Goal: Transaction & Acquisition: Book appointment/travel/reservation

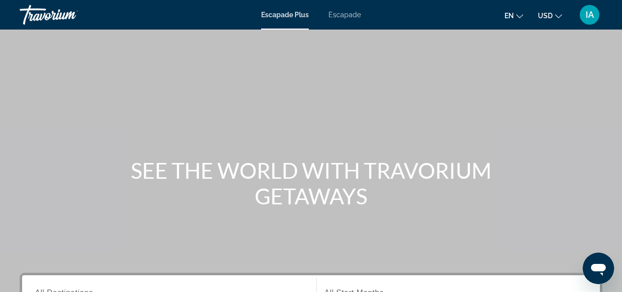
scroll to position [197, 0]
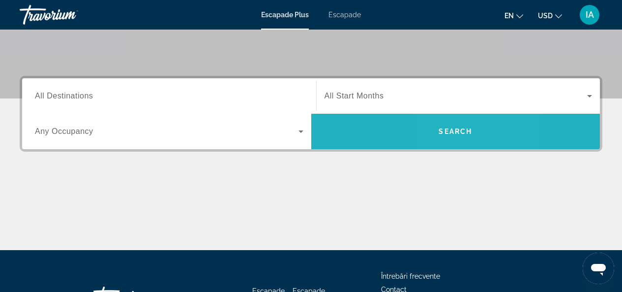
click at [445, 132] on span "Search" at bounding box center [455, 131] width 33 height 8
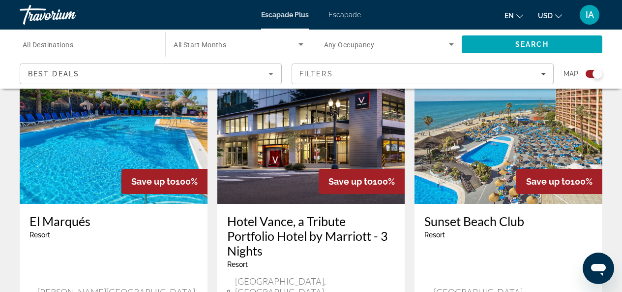
scroll to position [1180, 0]
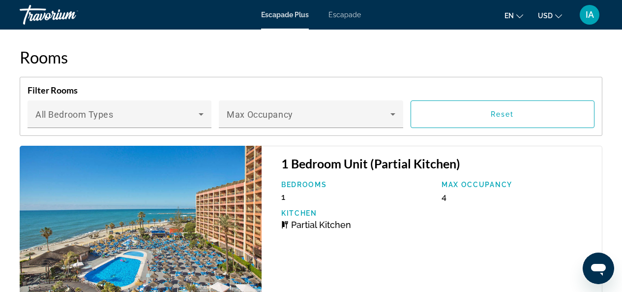
scroll to position [1967, 0]
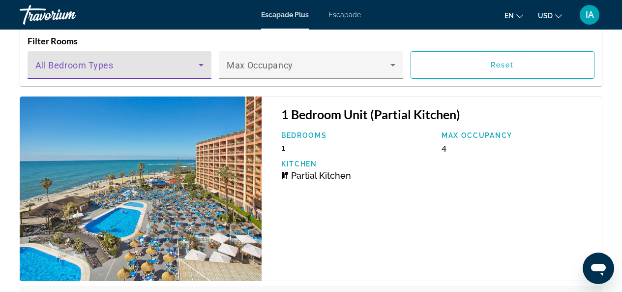
click at [199, 66] on icon "Conținut principal" at bounding box center [201, 65] width 12 height 12
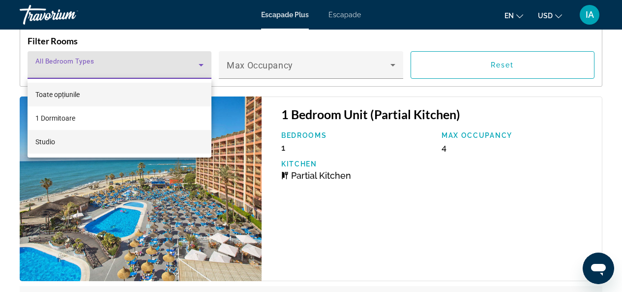
click at [43, 141] on font "Studio" at bounding box center [45, 142] width 20 height 8
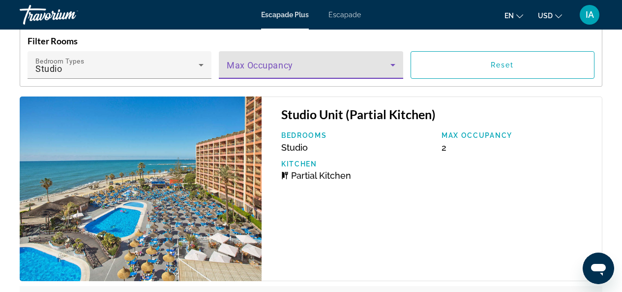
click at [392, 64] on icon "Conținut principal" at bounding box center [392, 65] width 5 height 2
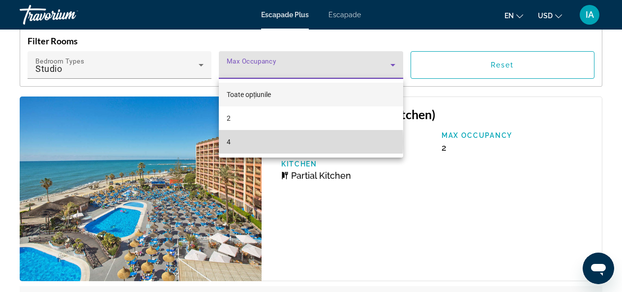
click at [234, 142] on mat-option "4" at bounding box center [311, 142] width 184 height 24
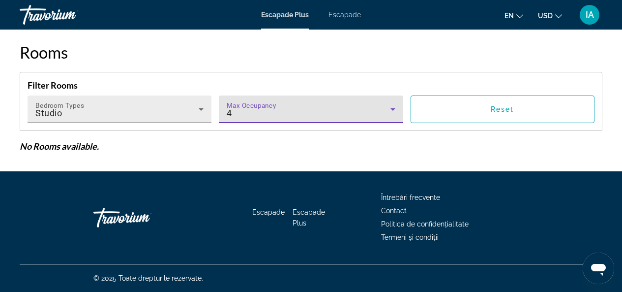
click at [200, 109] on icon "Conținut principal" at bounding box center [201, 109] width 5 height 2
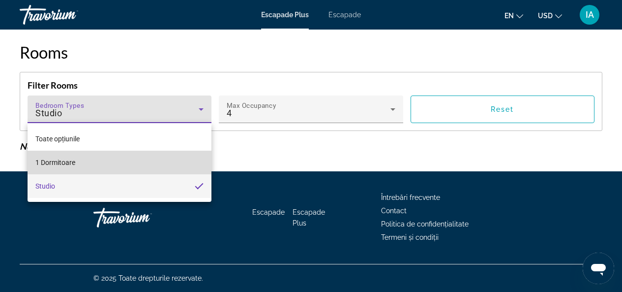
click at [73, 158] on font "1 Dormitoare" at bounding box center [55, 162] width 40 height 8
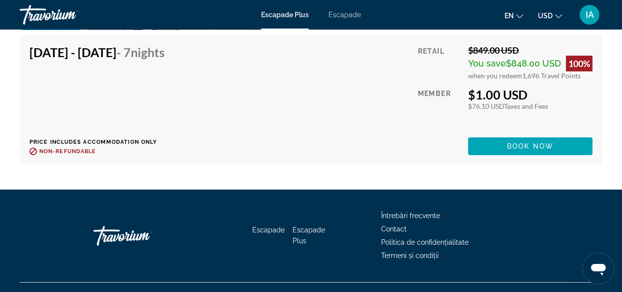
scroll to position [2236, 0]
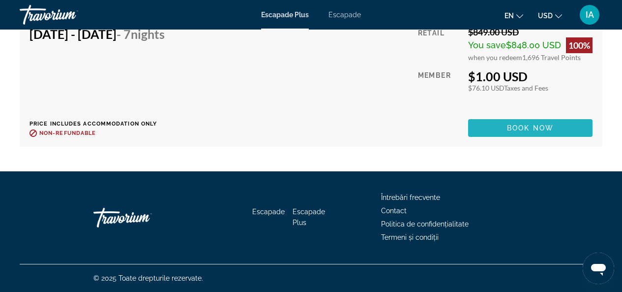
click at [524, 128] on span "Book now" at bounding box center [530, 128] width 47 height 8
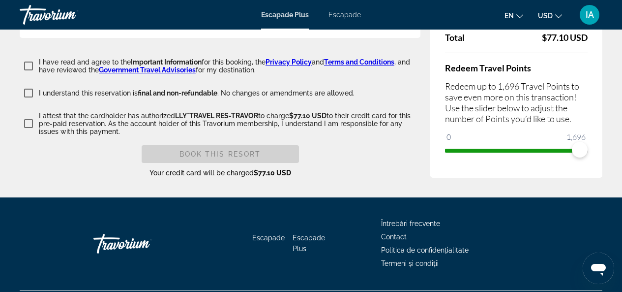
scroll to position [2000, 0]
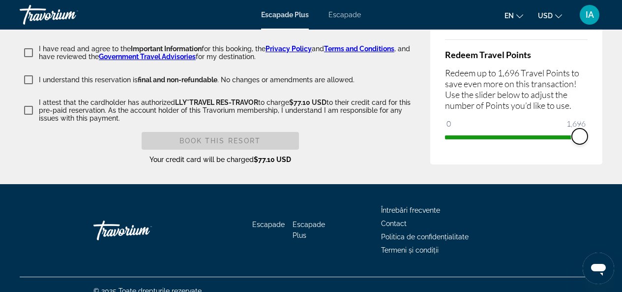
drag, startPoint x: 579, startPoint y: 124, endPoint x: 588, endPoint y: 130, distance: 10.6
click at [588, 130] on div "Price Summary Retail Price $849.00 USD Your Price $1.00 USD Taxes and Fees $76.…" at bounding box center [516, 38] width 172 height 252
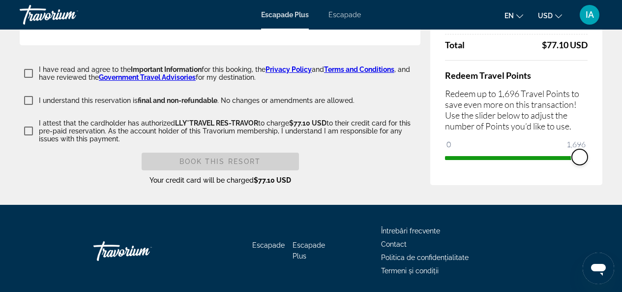
scroll to position [1992, 0]
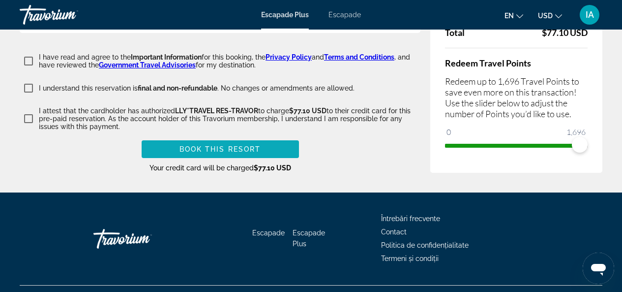
click at [204, 145] on span "Book this Resort" at bounding box center [220, 149] width 82 height 8
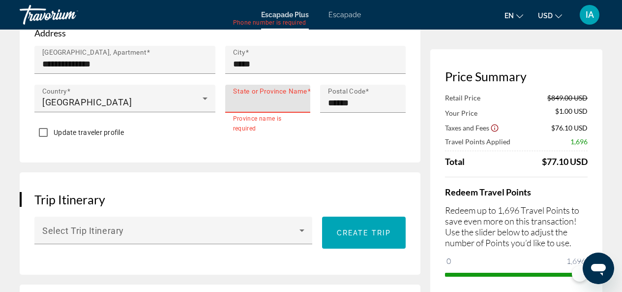
click at [255, 102] on input "State or Province Name" at bounding box center [271, 103] width 76 height 12
type input "*****"
type input "**********"
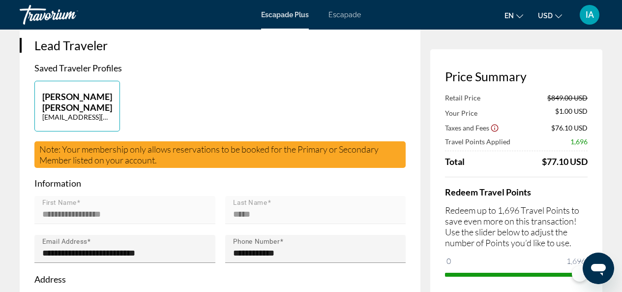
scroll to position [0, 0]
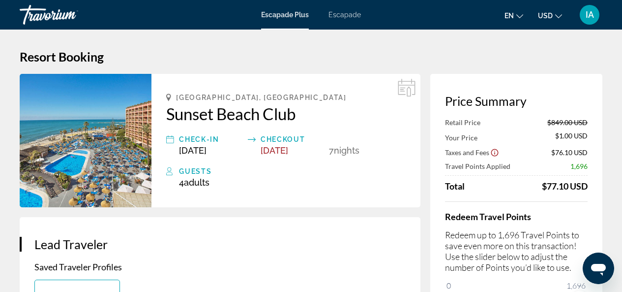
click at [253, 140] on icon "Conținut principal" at bounding box center [252, 139] width 8 height 12
click at [276, 152] on span "[DATE]" at bounding box center [275, 150] width 28 height 10
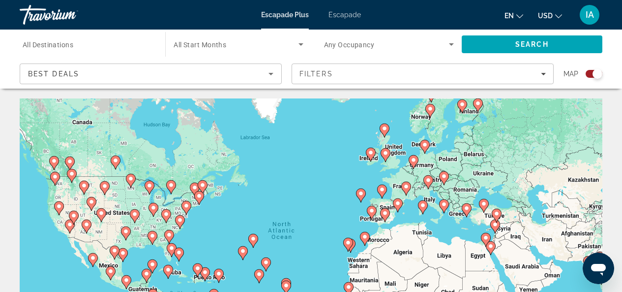
click at [299, 45] on icon "Search widget" at bounding box center [301, 44] width 12 height 12
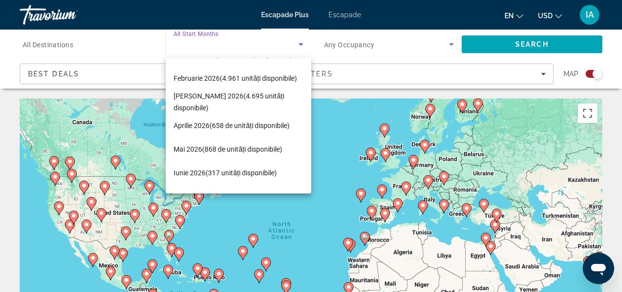
scroll to position [104, 0]
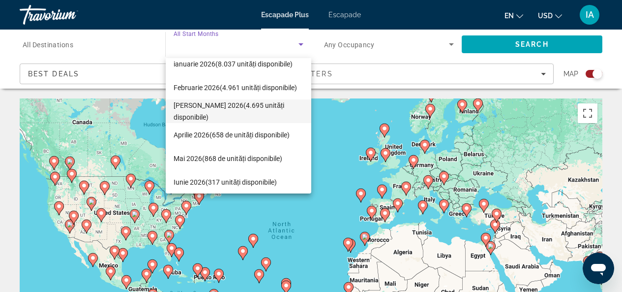
click at [184, 109] on font "[PERSON_NAME] 2026" at bounding box center [209, 105] width 70 height 8
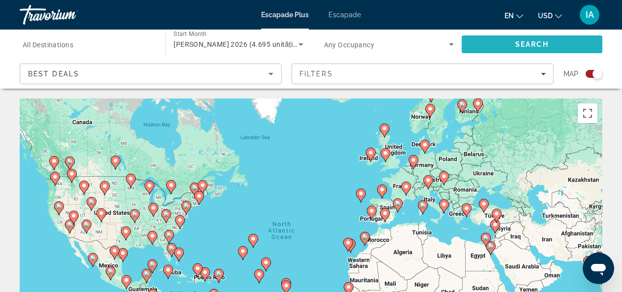
click at [521, 42] on span "Search" at bounding box center [531, 44] width 33 height 8
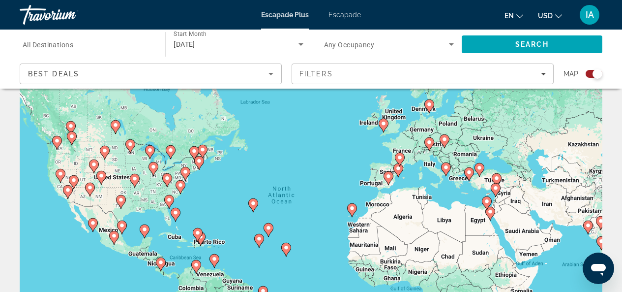
scroll to position [14, 0]
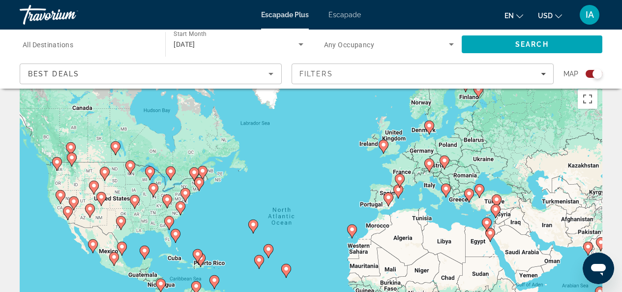
click at [51, 46] on span "All Destinations" at bounding box center [48, 45] width 51 height 8
click at [51, 46] on input "Destination All Destinations" at bounding box center [88, 45] width 130 height 12
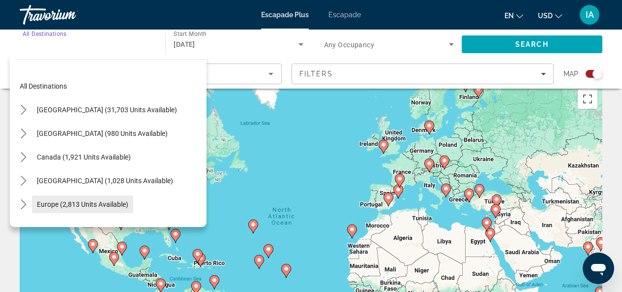
click at [93, 203] on span "Europe (2,813 units available)" at bounding box center [82, 204] width 91 height 8
type input "**********"
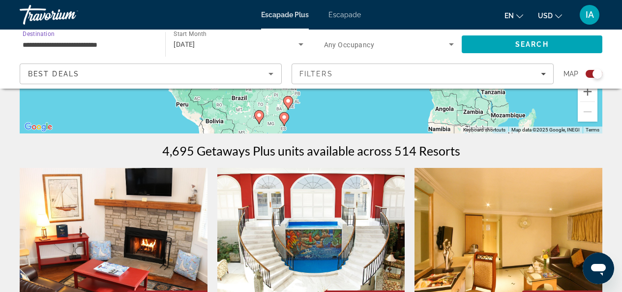
scroll to position [457, 0]
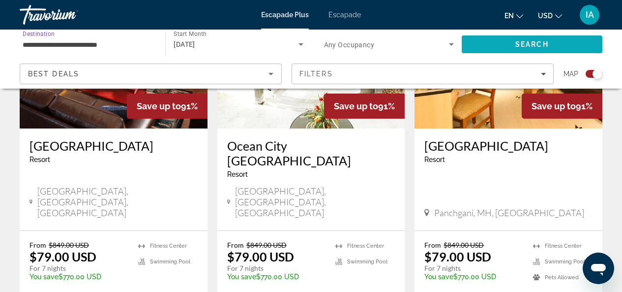
click at [532, 43] on span "Search" at bounding box center [531, 44] width 33 height 8
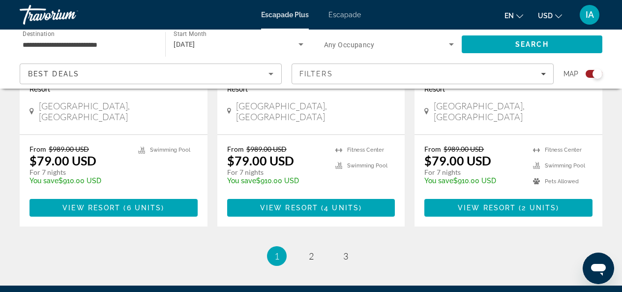
scroll to position [1623, 0]
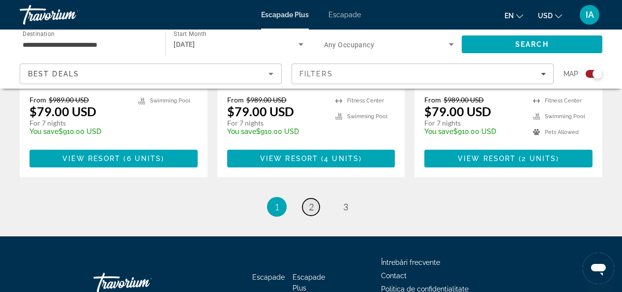
click at [308, 198] on link "page 2" at bounding box center [310, 206] width 17 height 17
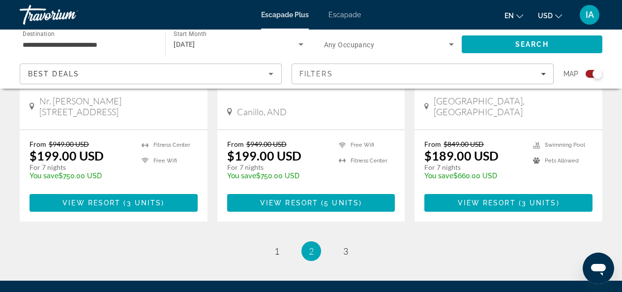
scroll to position [1674, 0]
